Goal: Transaction & Acquisition: Obtain resource

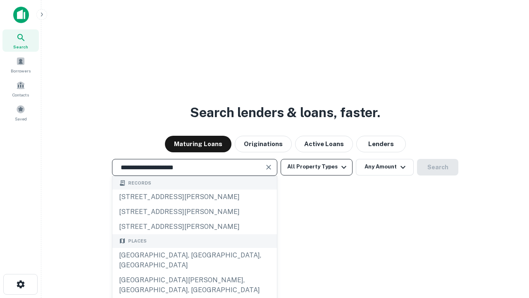
click at [194, 273] on div "[GEOGRAPHIC_DATA], [GEOGRAPHIC_DATA], [GEOGRAPHIC_DATA]" at bounding box center [194, 260] width 165 height 25
click at [317, 167] on button "All Property Types" at bounding box center [317, 167] width 72 height 17
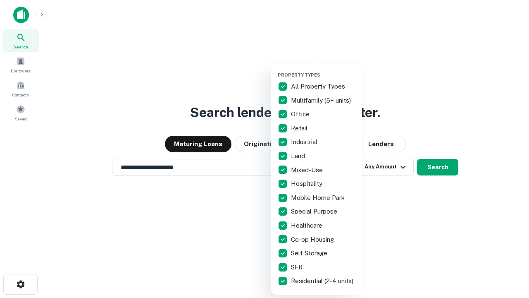
type input "**********"
click at [323, 69] on button "button" at bounding box center [323, 69] width 91 height 0
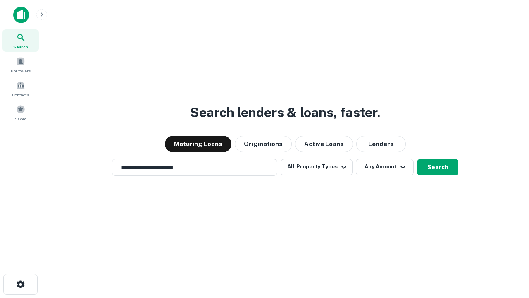
scroll to position [5, 100]
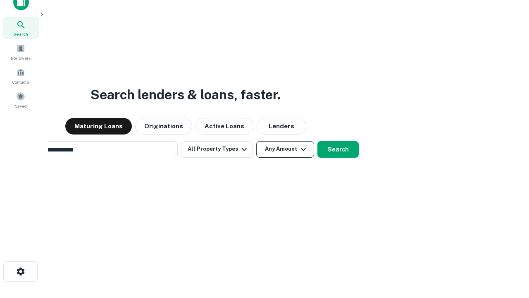
click at [256, 141] on button "Any Amount" at bounding box center [285, 149] width 58 height 17
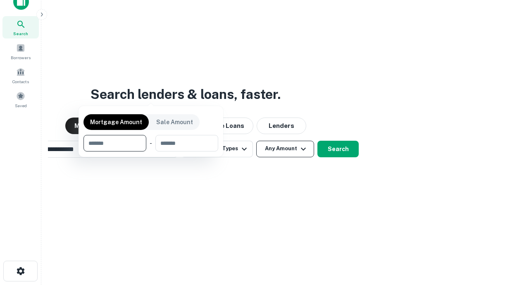
scroll to position [60, 234]
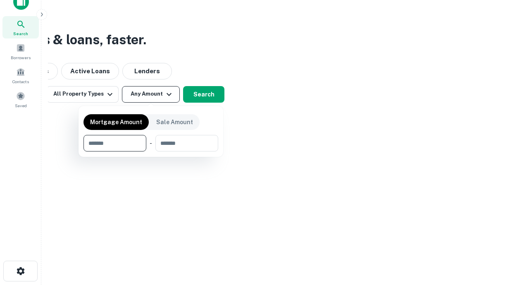
type input "*******"
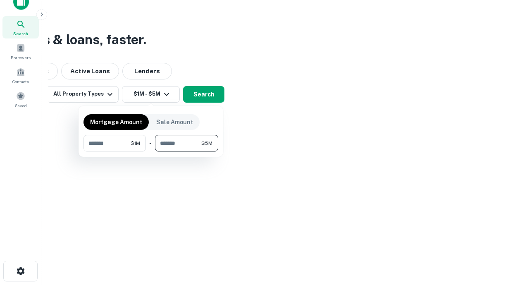
type input "*******"
click at [151, 151] on button "button" at bounding box center [151, 151] width 135 height 0
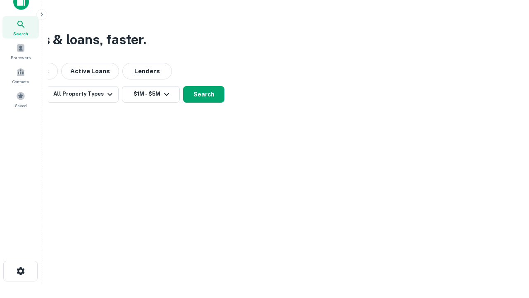
scroll to position [13, 0]
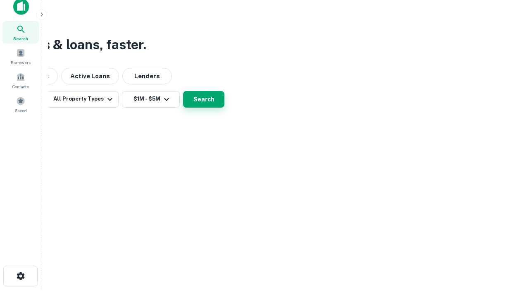
click at [225, 108] on button "Search" at bounding box center [203, 99] width 41 height 17
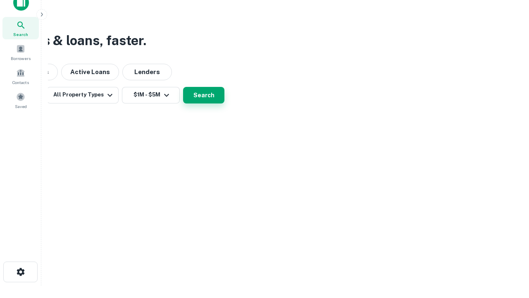
scroll to position [0, 153]
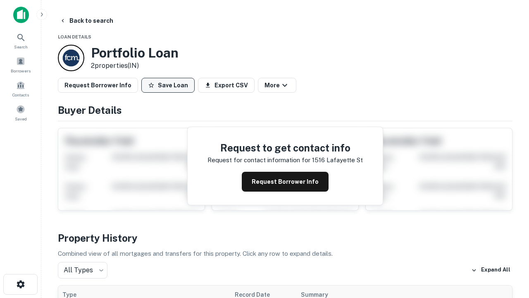
click at [168, 85] on button "Save Loan" at bounding box center [167, 85] width 53 height 15
click at [170, 85] on button "Loan Saved" at bounding box center [169, 85] width 57 height 15
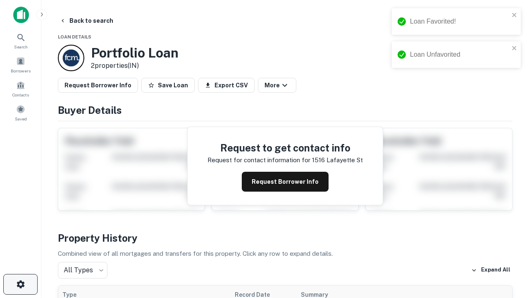
click at [20, 284] on icon "button" at bounding box center [21, 284] width 10 height 10
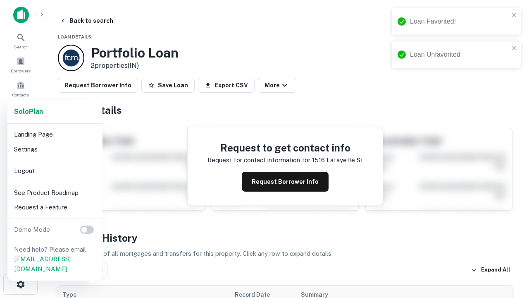
click at [55, 170] on li "Logout" at bounding box center [55, 170] width 88 height 15
